Goal: Transaction & Acquisition: Purchase product/service

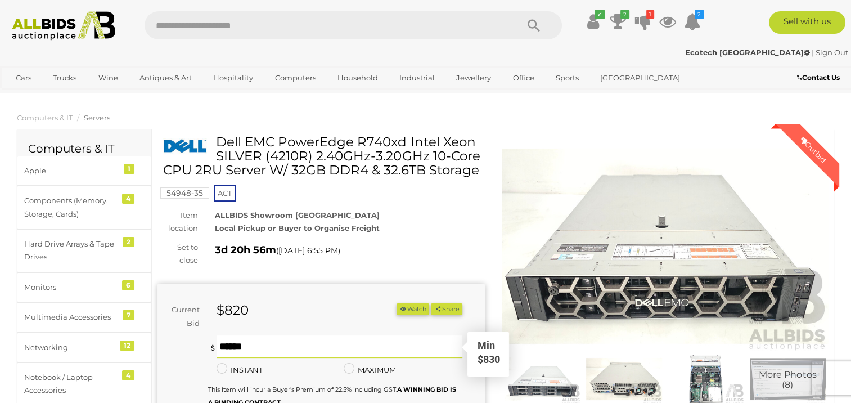
click at [230, 347] on input "text" at bounding box center [339, 346] width 245 height 23
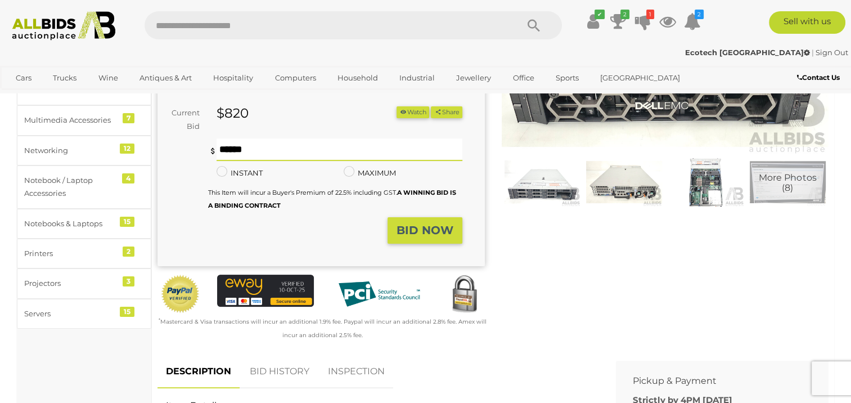
scroll to position [197, 0]
type input "***"
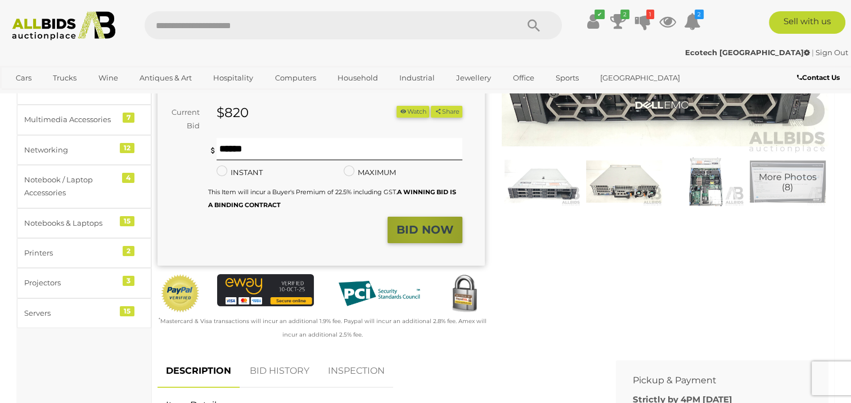
click at [419, 226] on strong "BID NOW" at bounding box center [425, 230] width 57 height 14
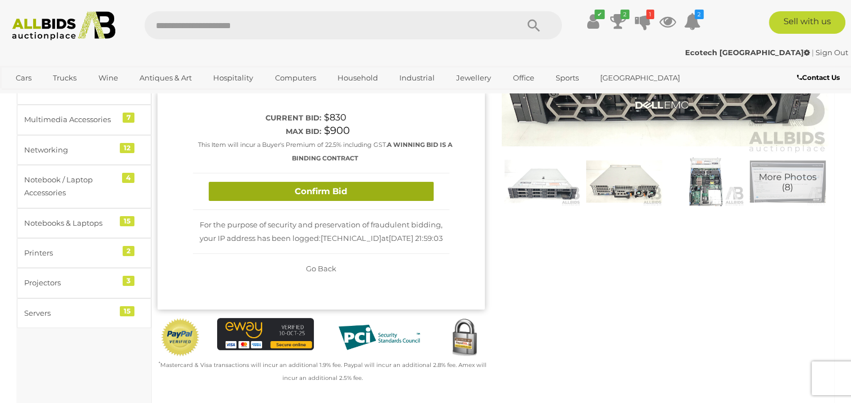
click at [370, 183] on button "Confirm Bid" at bounding box center [321, 192] width 225 height 20
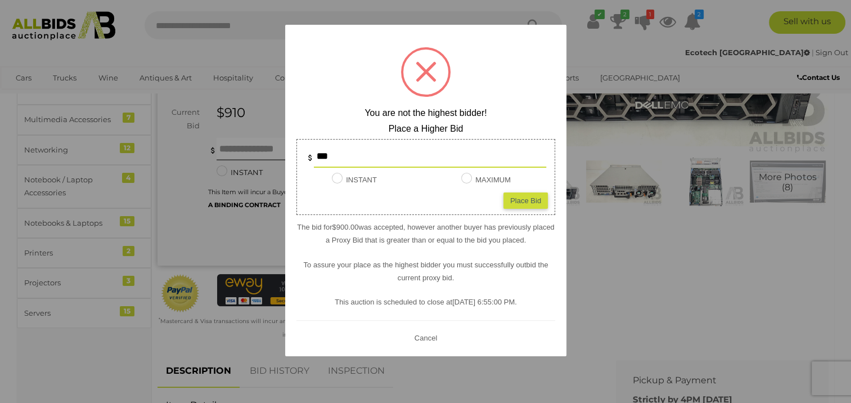
click at [523, 203] on div "Place Bid" at bounding box center [525, 200] width 44 height 16
type input "***"
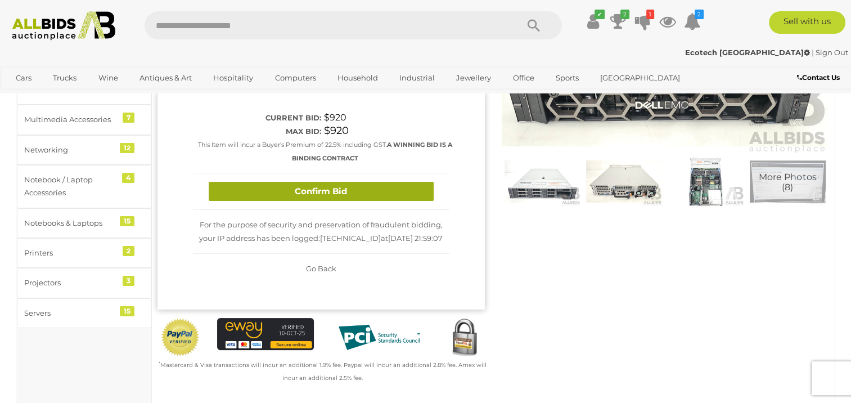
click at [358, 189] on button "Confirm Bid" at bounding box center [321, 192] width 225 height 20
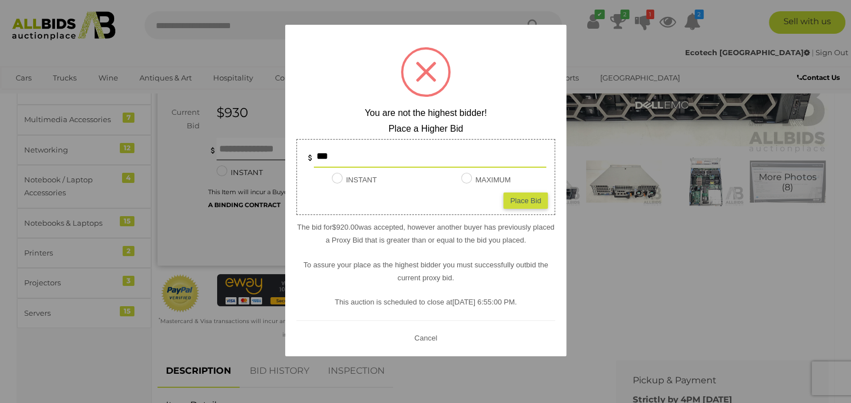
click at [520, 200] on div "Place Bid" at bounding box center [525, 200] width 44 height 16
type input "***"
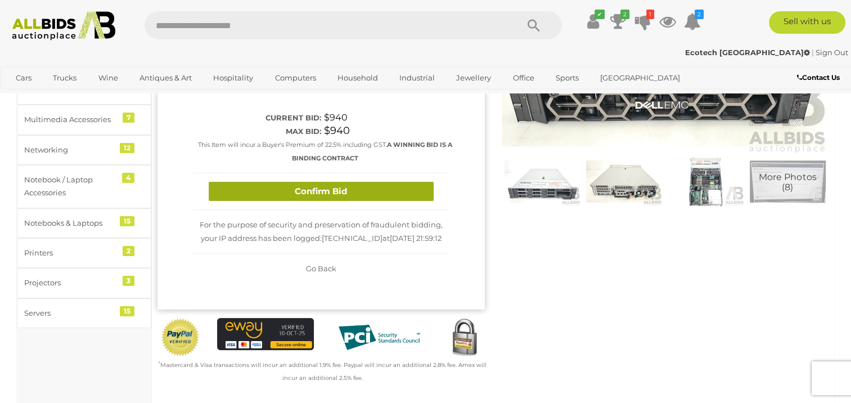
click at [357, 195] on button "Confirm Bid" at bounding box center [321, 192] width 225 height 20
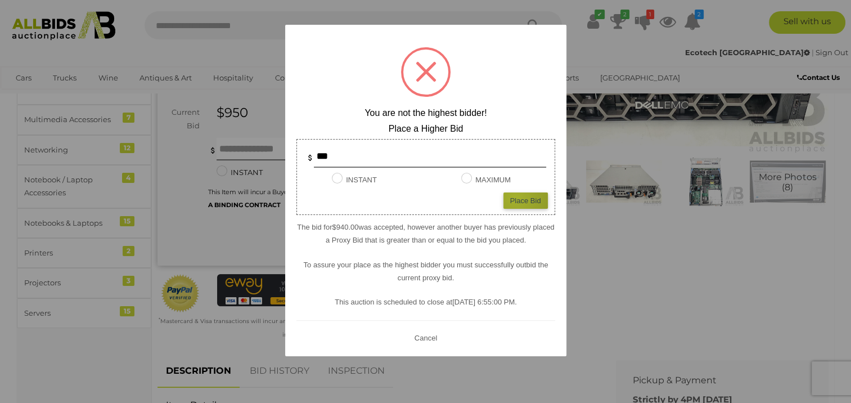
click at [515, 197] on div "Place Bid" at bounding box center [525, 200] width 44 height 16
type input "***"
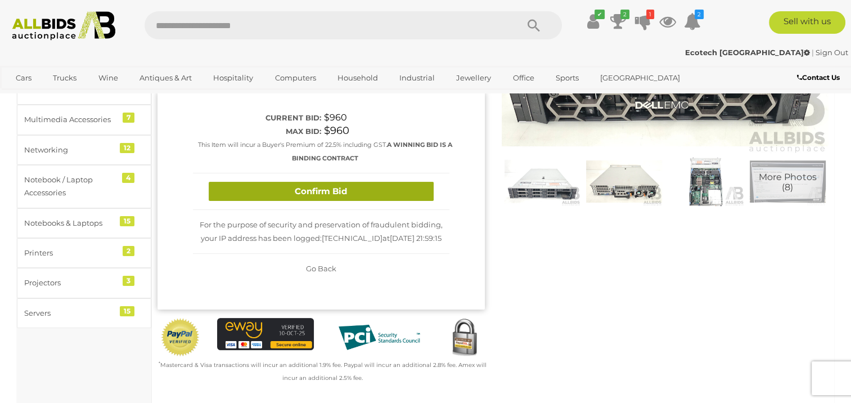
click at [385, 196] on button "Confirm Bid" at bounding box center [321, 192] width 225 height 20
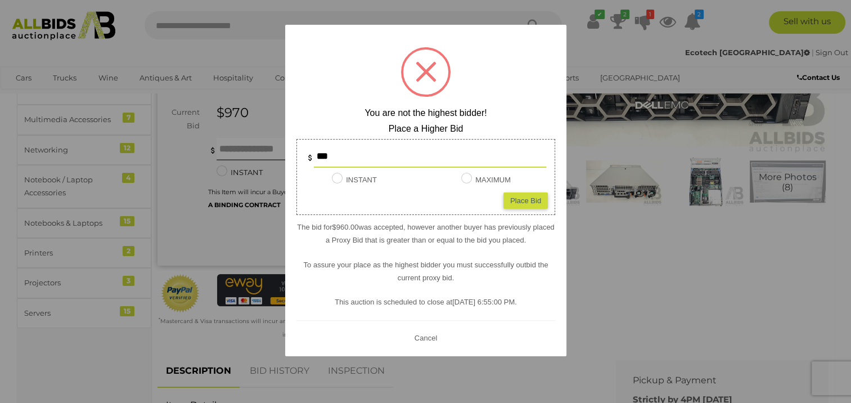
click at [528, 200] on div "Place Bid" at bounding box center [525, 200] width 44 height 16
type input "***"
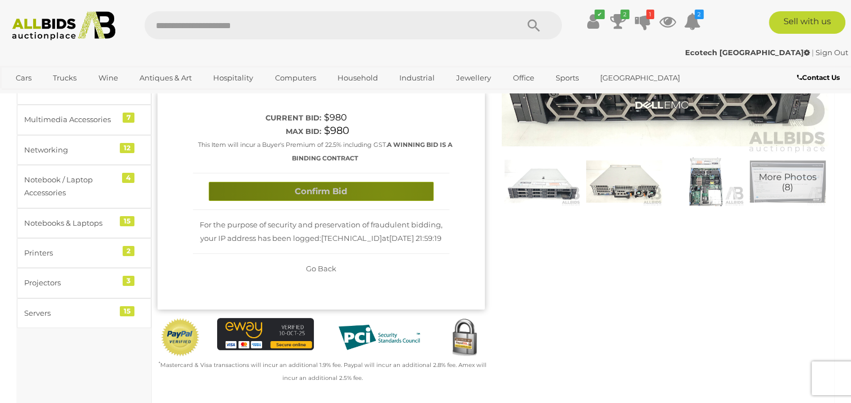
click at [386, 193] on button "Confirm Bid" at bounding box center [321, 192] width 225 height 20
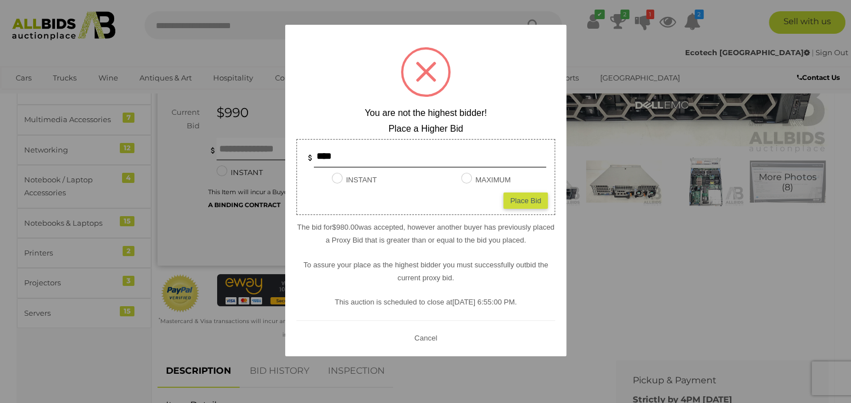
drag, startPoint x: 635, startPoint y: 251, endPoint x: 641, endPoint y: 252, distance: 6.8
click at [637, 252] on div at bounding box center [425, 201] width 851 height 403
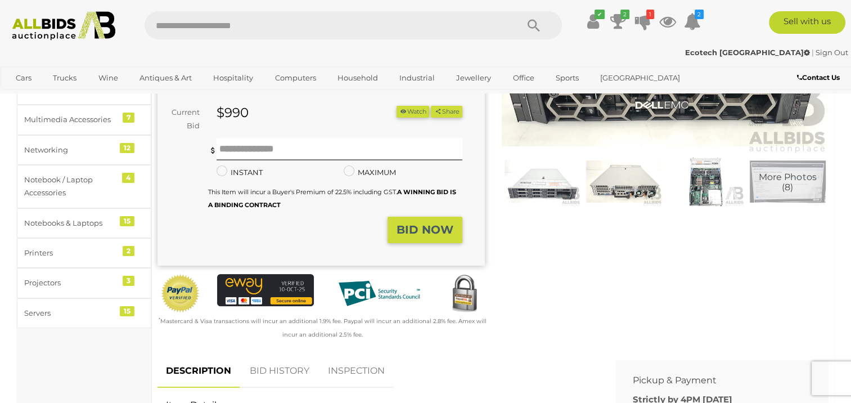
click at [532, 195] on img at bounding box center [543, 181] width 76 height 49
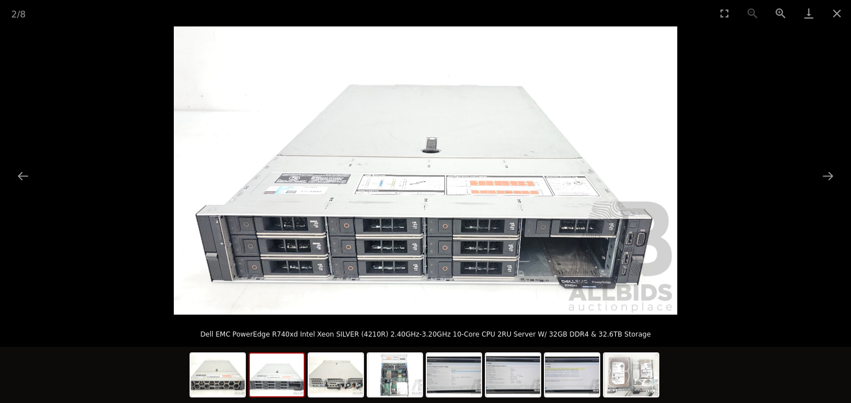
click at [497, 275] on img at bounding box center [425, 170] width 503 height 288
click at [402, 387] on img at bounding box center [395, 374] width 54 height 43
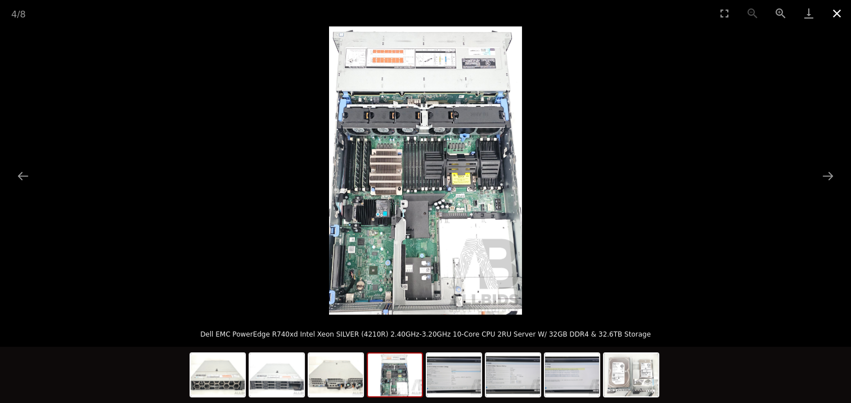
click at [835, 11] on button "Close gallery" at bounding box center [837, 13] width 28 height 26
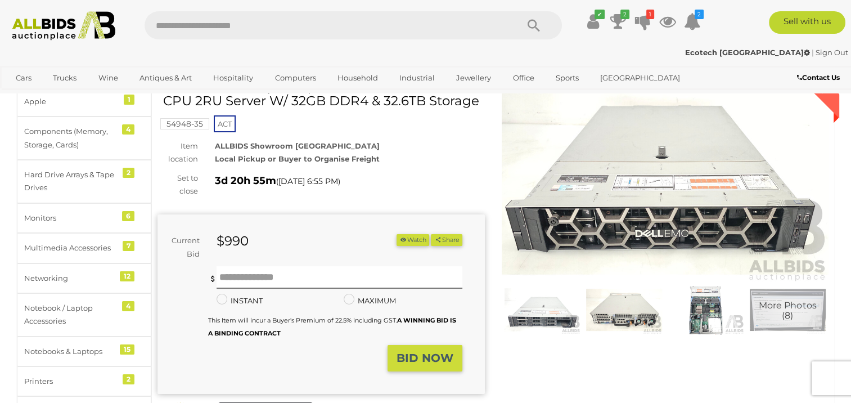
scroll to position [63, 0]
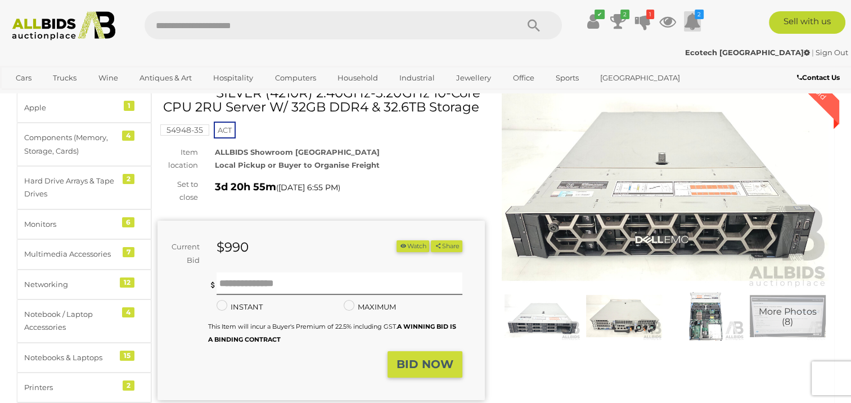
click at [694, 19] on icon at bounding box center [692, 21] width 17 height 20
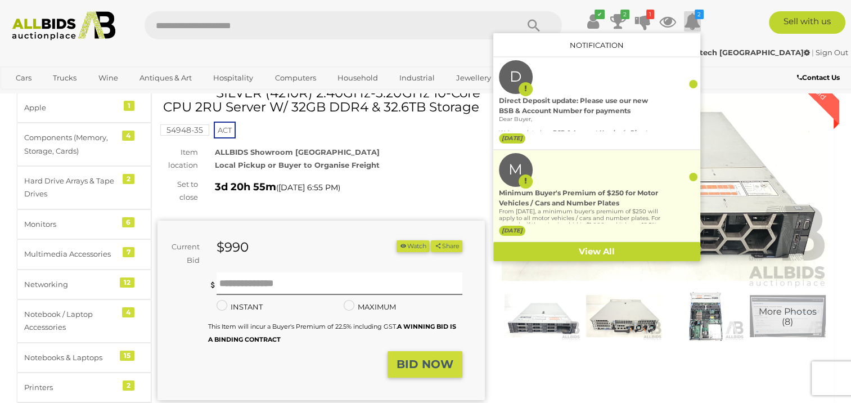
click at [693, 178] on div at bounding box center [693, 177] width 8 height 8
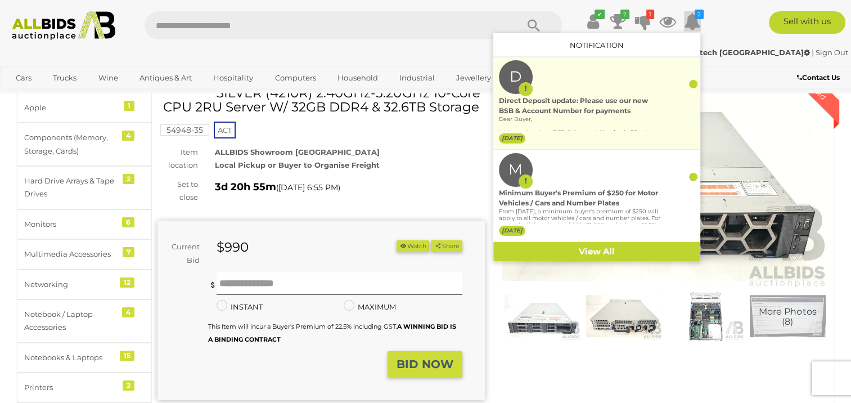
click at [628, 105] on div "Direct Deposit update: Please use our new BSB & Account Number for payments" at bounding box center [580, 106] width 162 height 20
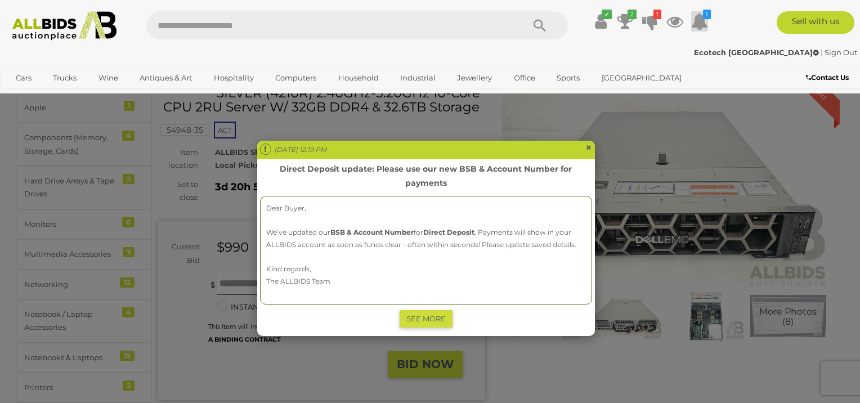
click at [585, 150] on span "×" at bounding box center [588, 148] width 7 height 14
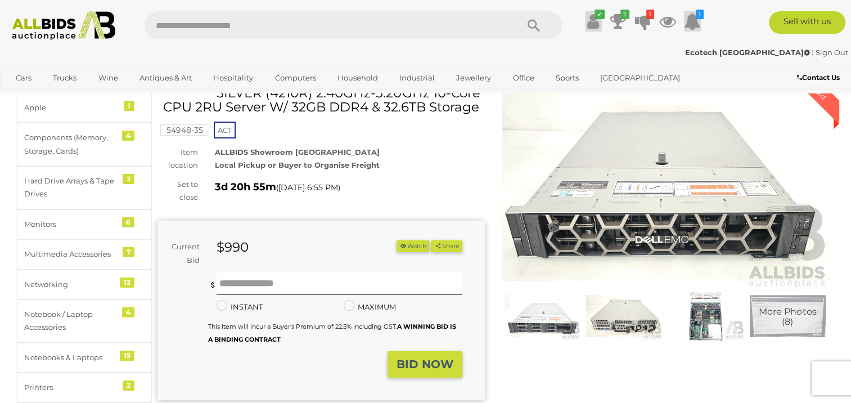
click at [599, 11] on icon "✔" at bounding box center [600, 15] width 10 height 10
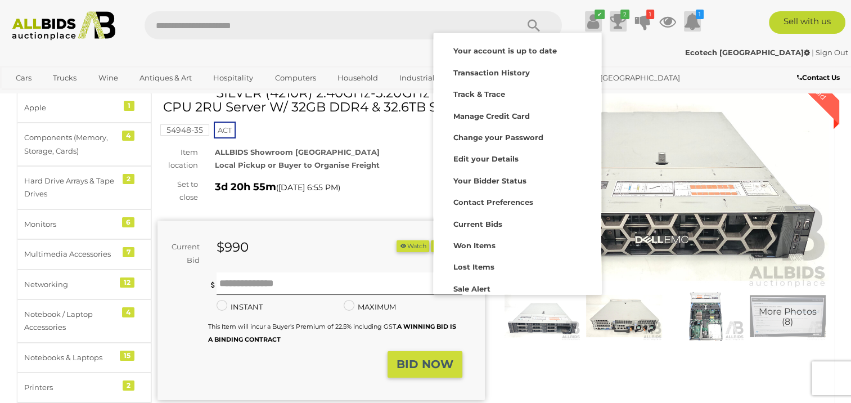
click at [614, 25] on icon at bounding box center [618, 21] width 16 height 20
